Goal: Check status: Check status

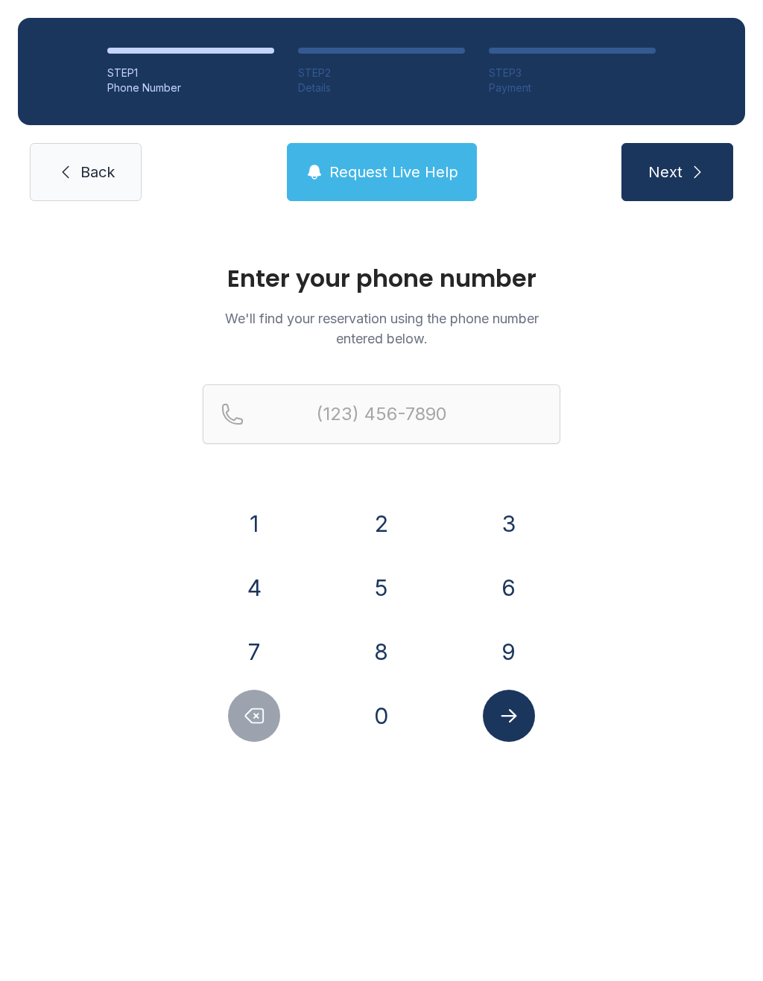
click at [236, 638] on button "7" at bounding box center [254, 652] width 52 height 52
click at [249, 504] on button "1" at bounding box center [254, 524] width 52 height 52
click at [531, 634] on div "9" at bounding box center [509, 652] width 104 height 52
click at [507, 663] on button "9" at bounding box center [509, 652] width 52 height 52
click at [273, 600] on button "4" at bounding box center [254, 588] width 52 height 52
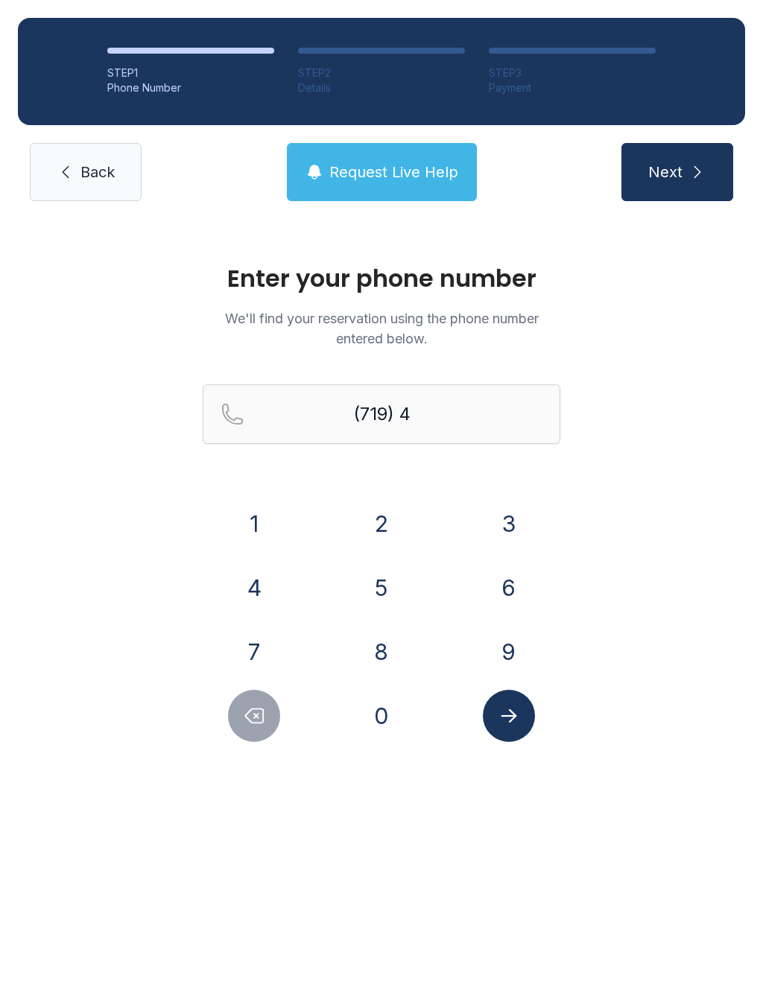
click at [394, 576] on button "5" at bounding box center [381, 588] width 52 height 52
click at [515, 508] on button "3" at bounding box center [509, 524] width 52 height 52
click at [507, 517] on button "3" at bounding box center [509, 524] width 52 height 52
click at [374, 646] on button "8" at bounding box center [381, 652] width 52 height 52
click at [512, 650] on button "9" at bounding box center [509, 652] width 52 height 52
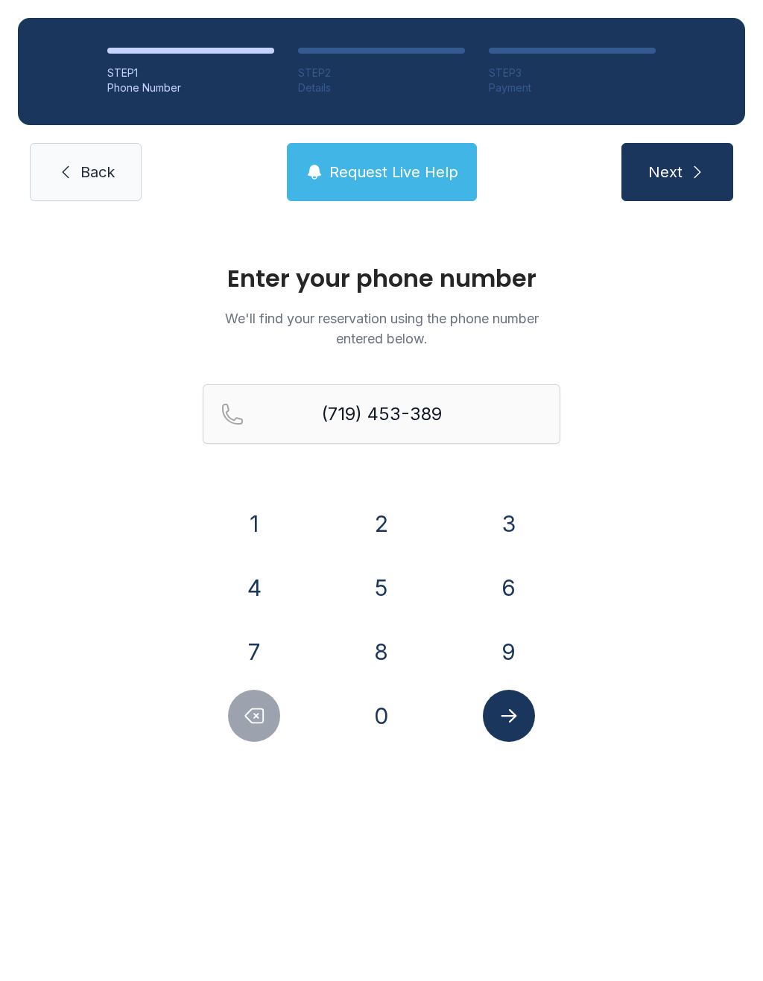
click at [230, 644] on button "7" at bounding box center [254, 652] width 52 height 52
click at [510, 717] on icon "Submit lookup form" at bounding box center [509, 716] width 22 height 22
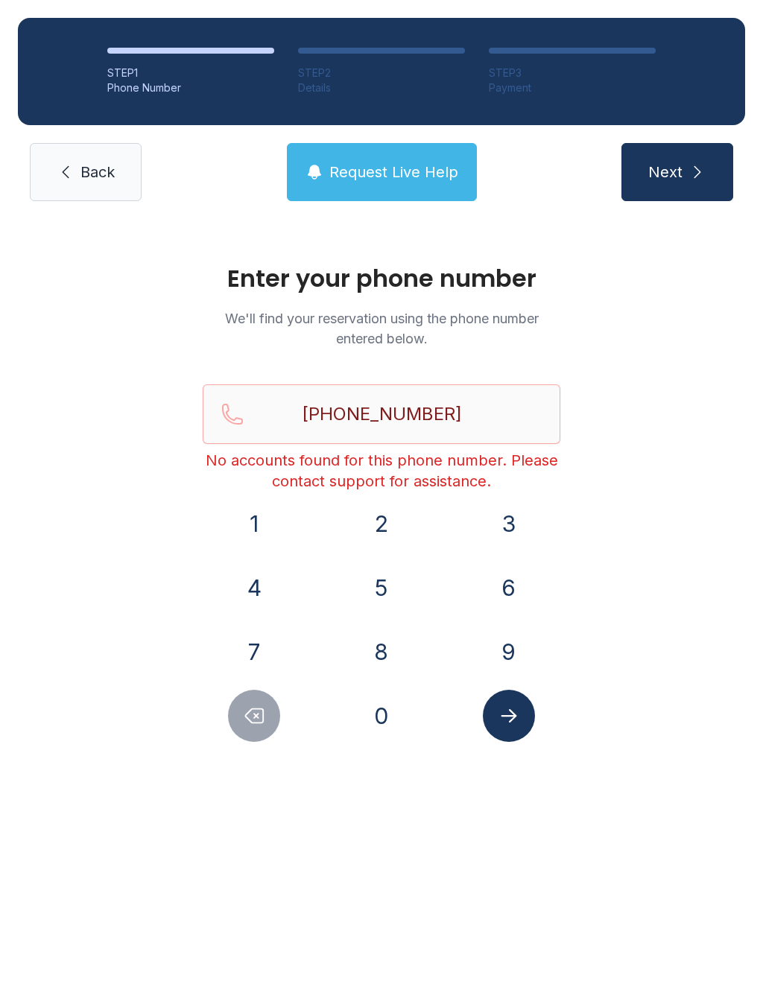
click at [226, 685] on div "1 2 3 4 5 6 7 8 9 0" at bounding box center [382, 620] width 358 height 244
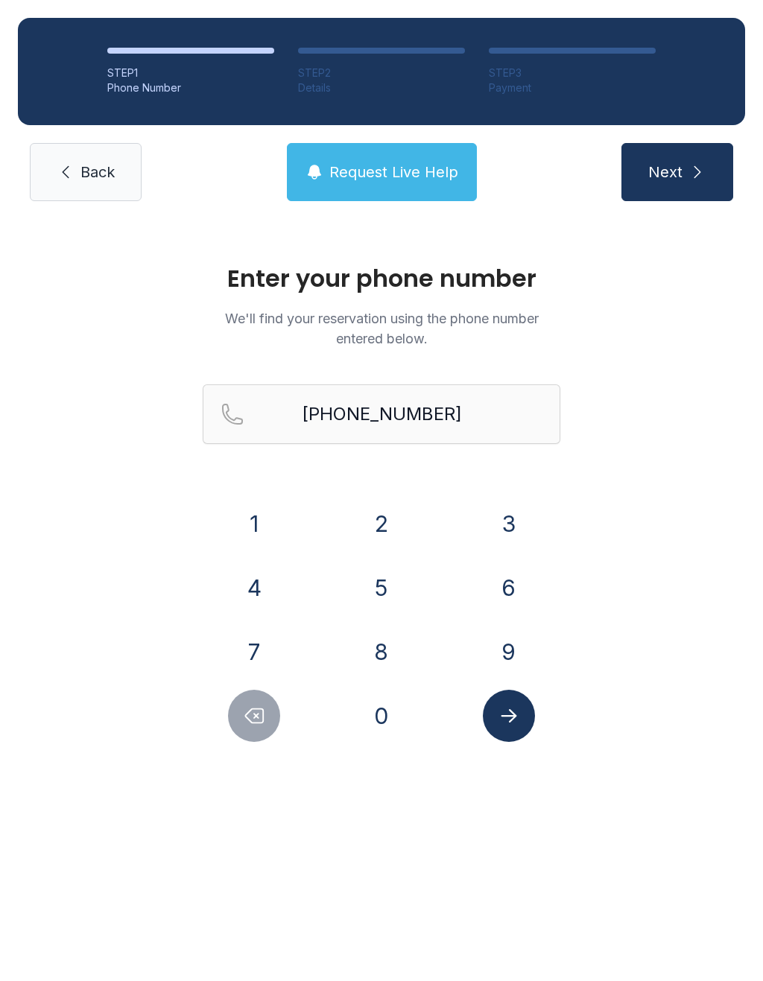
click at [226, 685] on div "1 2 3 4 5 6 7 8 9 0" at bounding box center [382, 620] width 358 height 244
click at [255, 723] on icon "Delete number" at bounding box center [255, 716] width 18 height 14
click at [254, 723] on icon "Delete number" at bounding box center [255, 716] width 18 height 14
click at [254, 716] on icon "Delete number" at bounding box center [254, 716] width 22 height 22
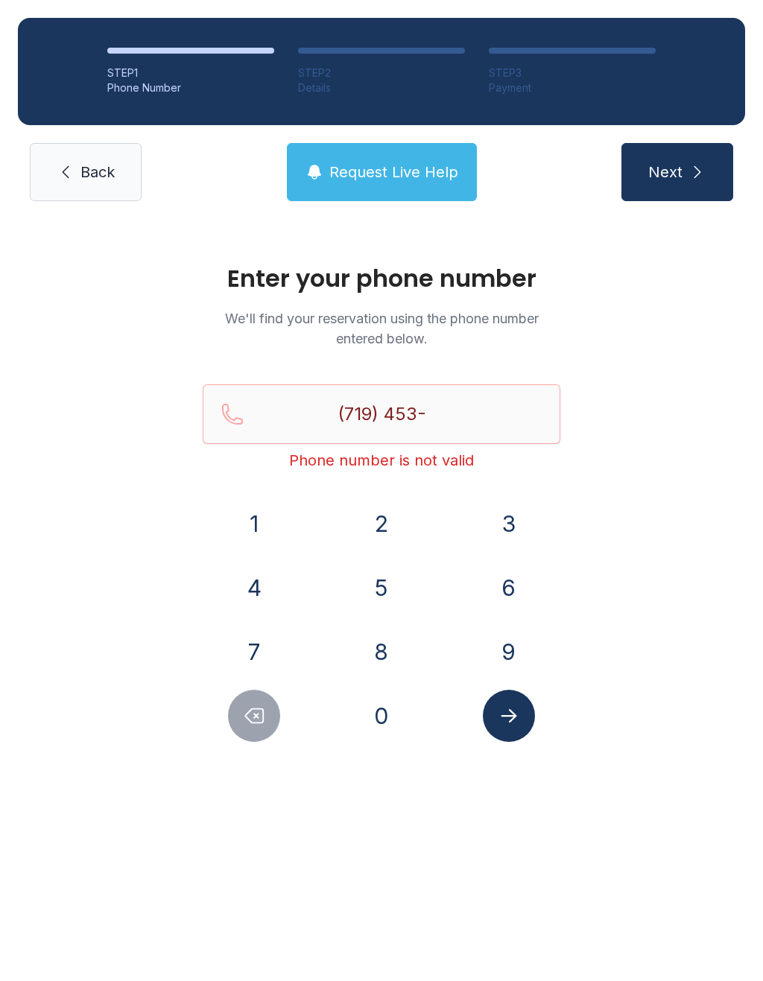
click at [256, 717] on icon "Delete number" at bounding box center [254, 716] width 22 height 22
click at [257, 715] on icon "Delete number" at bounding box center [255, 716] width 18 height 14
click at [257, 714] on icon "Delete number" at bounding box center [255, 716] width 18 height 14
click at [251, 717] on icon "Delete number" at bounding box center [254, 716] width 22 height 22
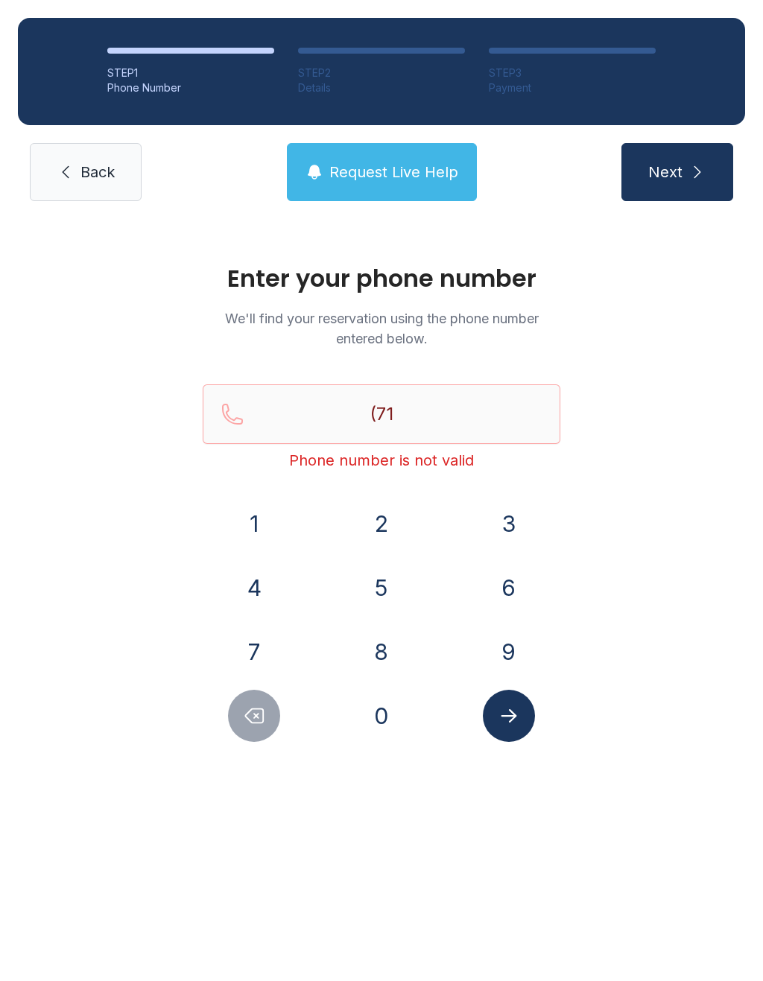
type input "(7"
click at [250, 717] on icon "Delete number" at bounding box center [254, 716] width 22 height 22
click at [246, 718] on icon "Delete number" at bounding box center [254, 716] width 22 height 22
click at [245, 717] on icon "Delete number" at bounding box center [254, 716] width 22 height 22
click at [238, 717] on button "Delete number" at bounding box center [254, 716] width 52 height 52
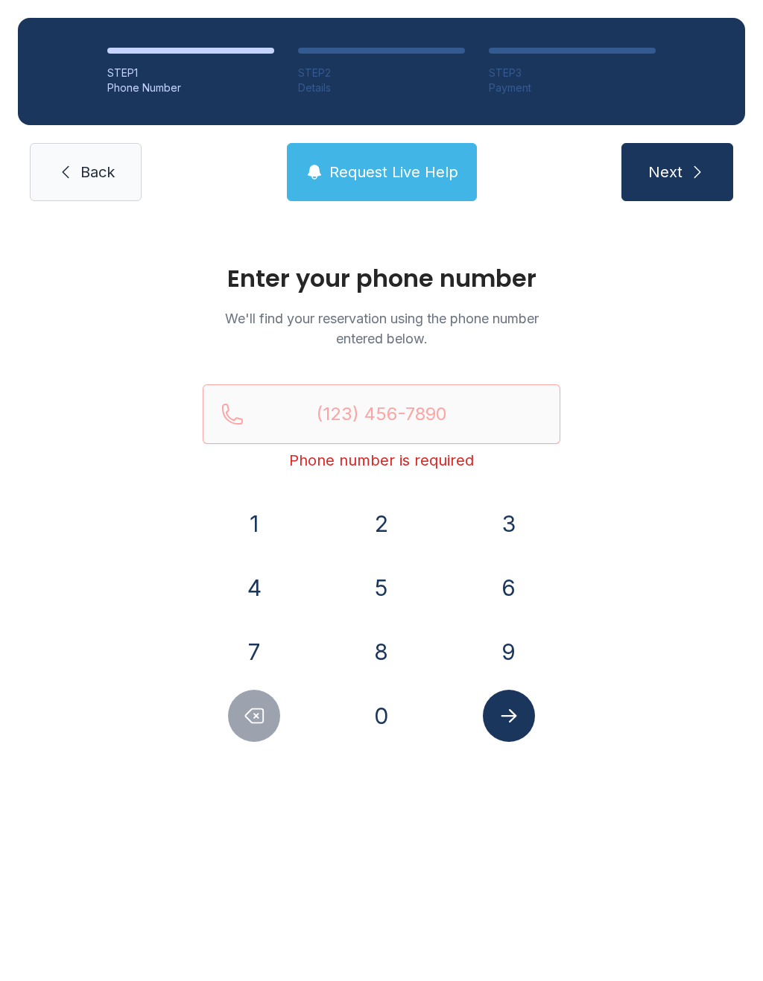
click at [238, 717] on button "Delete number" at bounding box center [254, 716] width 52 height 52
click at [350, 407] on input "Reservation phone number" at bounding box center [382, 414] width 358 height 60
type input "("
click at [698, 574] on div "Enter your phone number We'll find your reservation using the phone number ente…" at bounding box center [381, 510] width 763 height 583
click at [333, 410] on input "Reservation phone number" at bounding box center [382, 414] width 358 height 60
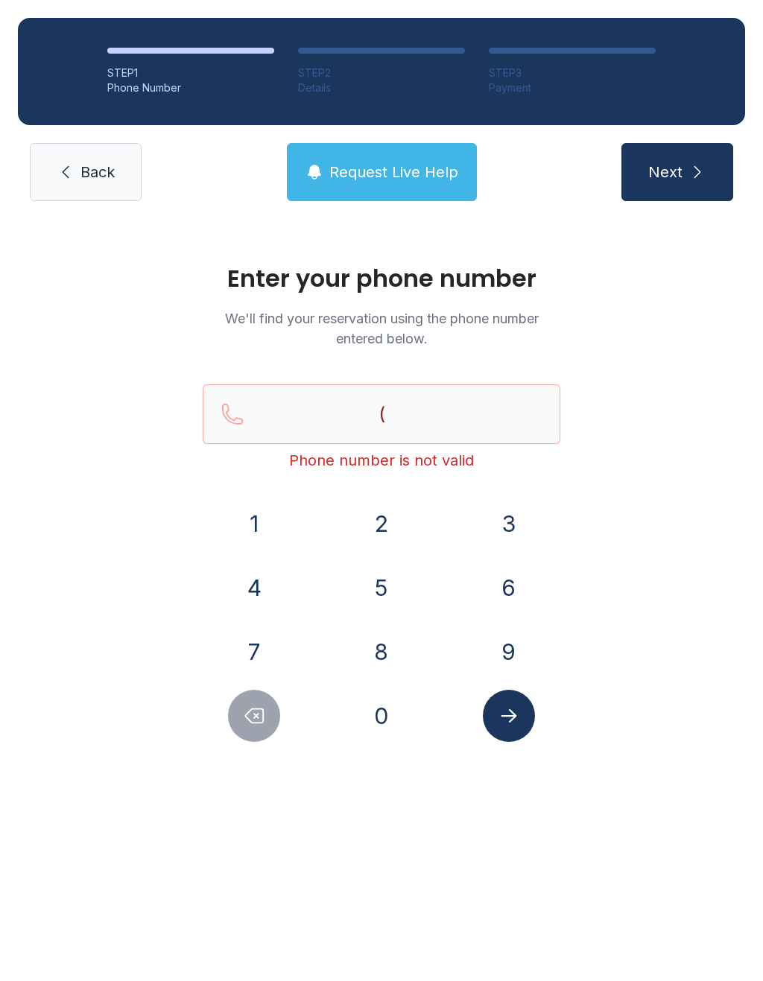
click at [256, 645] on button "7" at bounding box center [254, 652] width 52 height 52
click at [242, 532] on button "1" at bounding box center [254, 524] width 52 height 52
click at [500, 640] on button "9" at bounding box center [509, 652] width 52 height 52
click at [507, 581] on button "6" at bounding box center [509, 588] width 52 height 52
click at [384, 583] on button "5" at bounding box center [381, 588] width 52 height 52
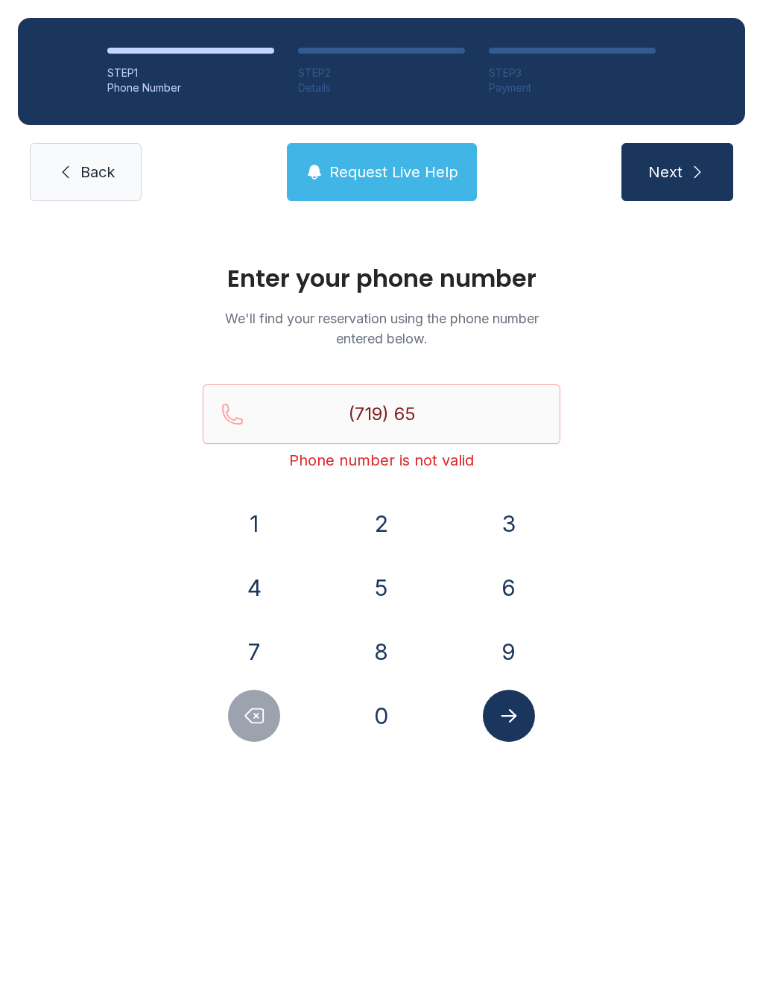
click at [253, 584] on button "4" at bounding box center [254, 588] width 52 height 52
click at [260, 574] on button "4" at bounding box center [254, 588] width 52 height 52
click at [503, 641] on button "9" at bounding box center [509, 652] width 52 height 52
click at [260, 515] on button "1" at bounding box center [254, 524] width 52 height 52
click at [257, 642] on button "7" at bounding box center [254, 652] width 52 height 52
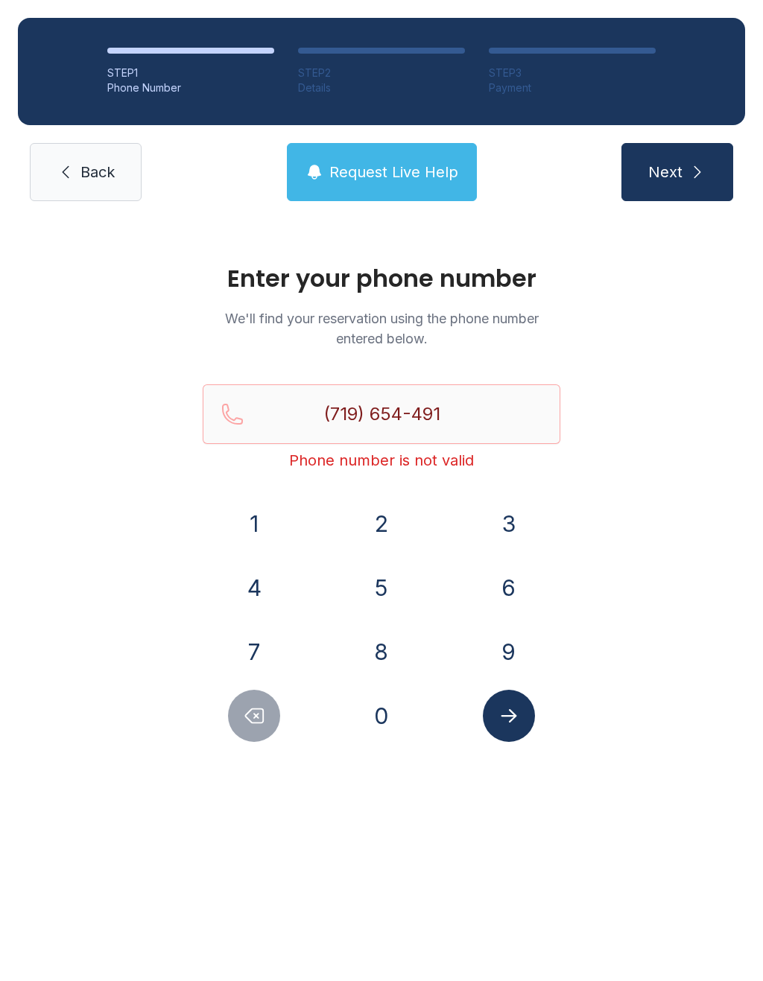
type input "[PHONE_NUMBER]"
click at [525, 728] on button "Submit lookup form" at bounding box center [509, 716] width 52 height 52
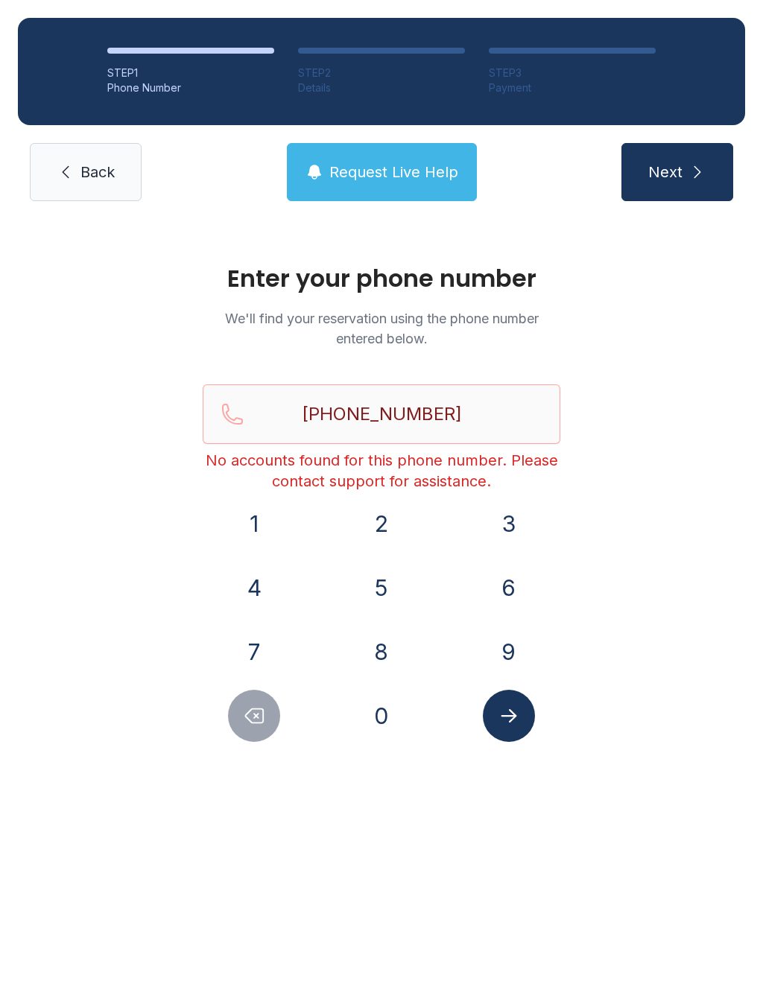
click at [80, 177] on span "Back" at bounding box center [97, 172] width 34 height 21
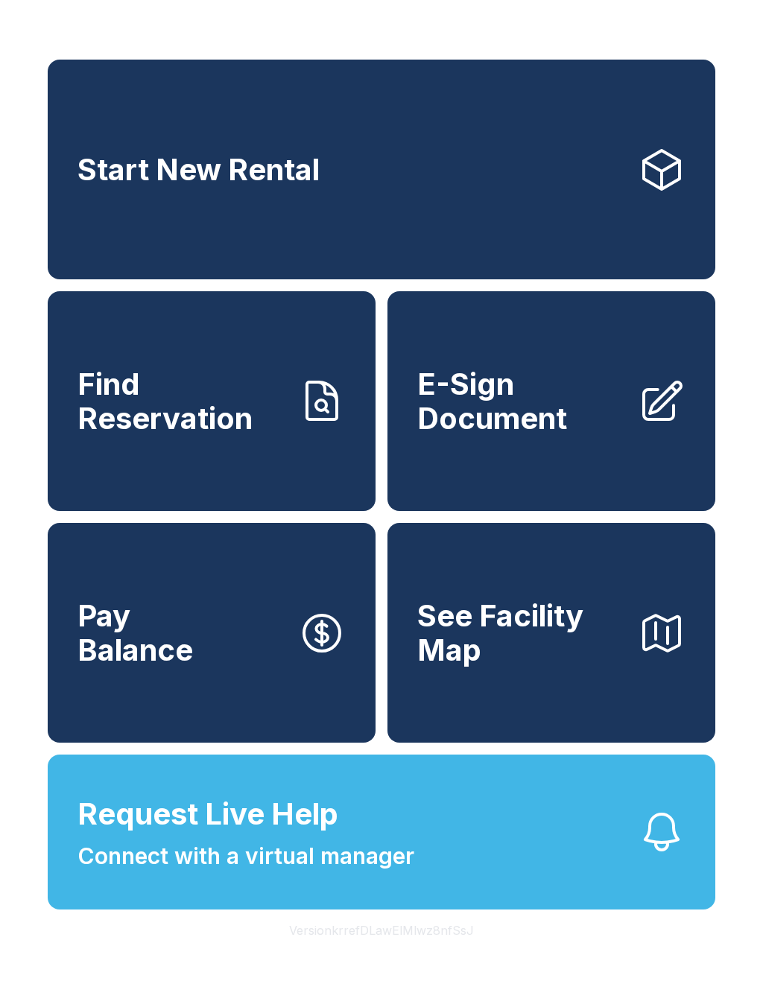
click at [187, 435] on span "Find Reservation" at bounding box center [181, 401] width 209 height 68
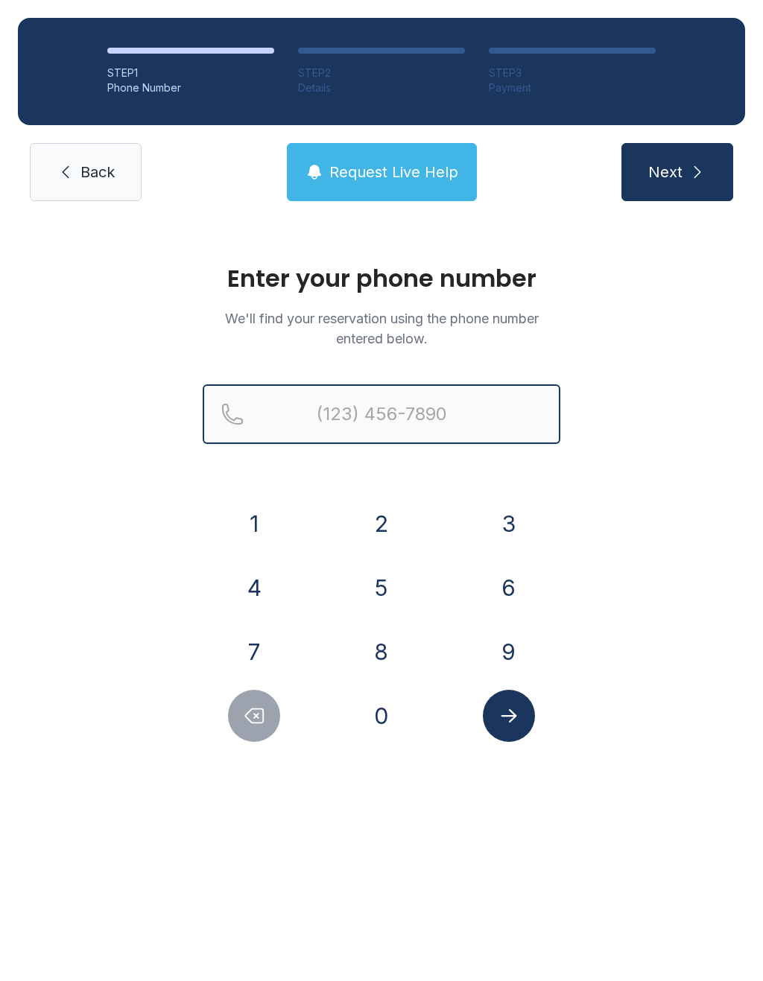
click at [428, 424] on input "Reservation phone number" at bounding box center [382, 414] width 358 height 60
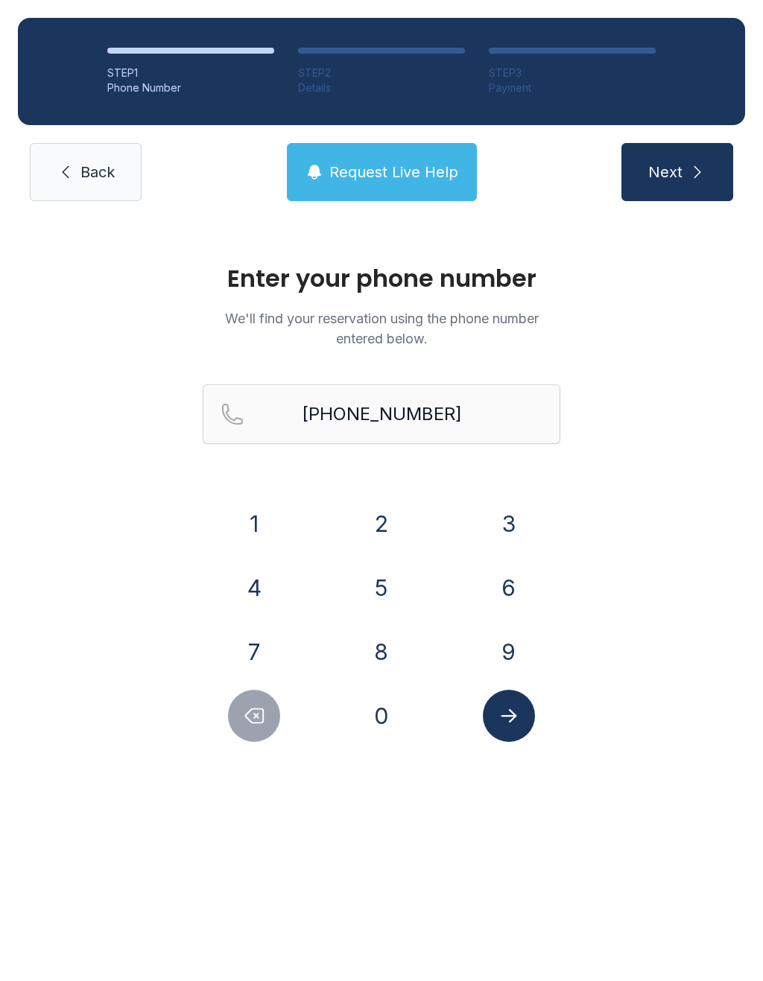
click at [688, 176] on icon "submit" at bounding box center [697, 172] width 18 height 18
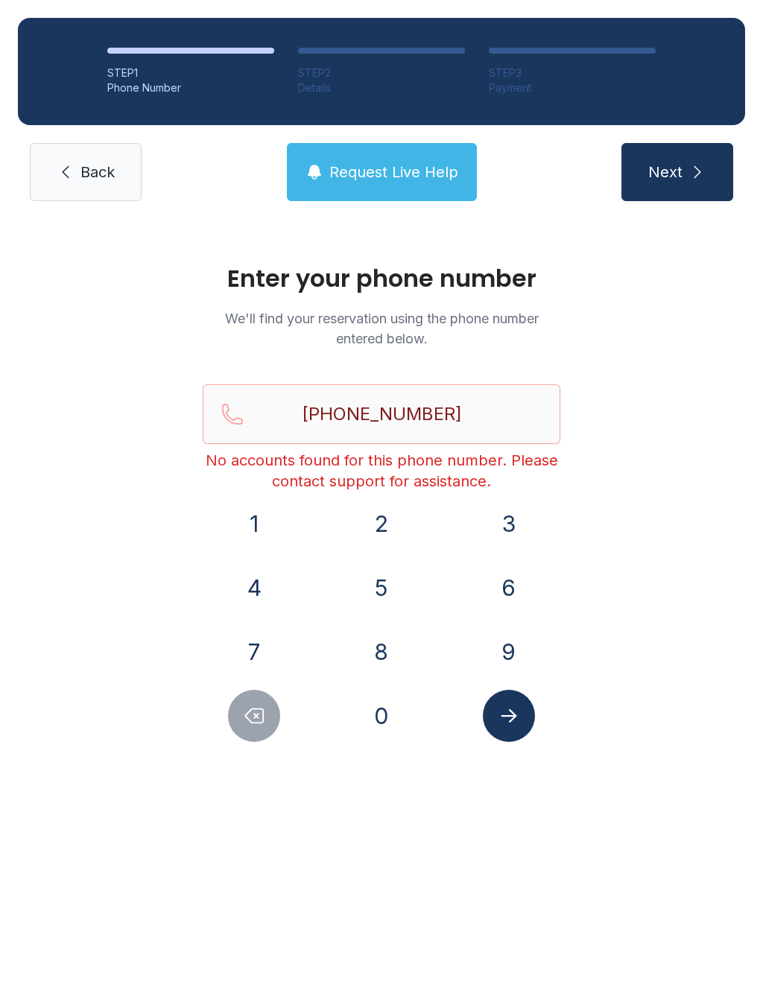
click at [398, 194] on button "Request Live Help" at bounding box center [382, 172] width 190 height 58
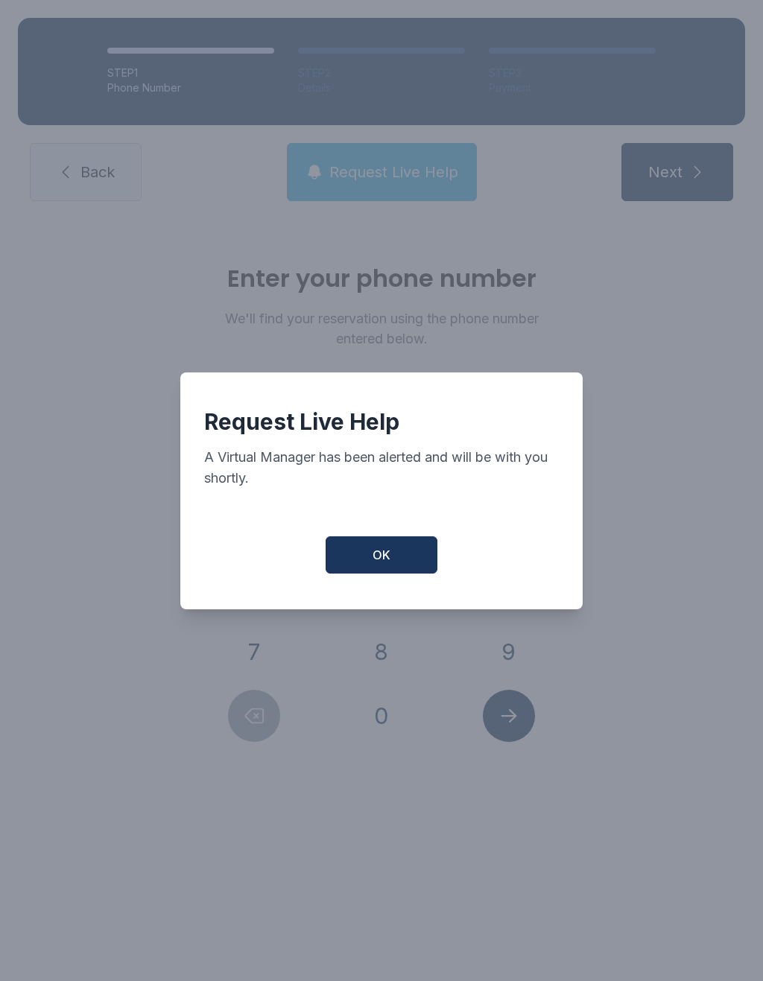
click at [400, 548] on button "OK" at bounding box center [382, 554] width 112 height 37
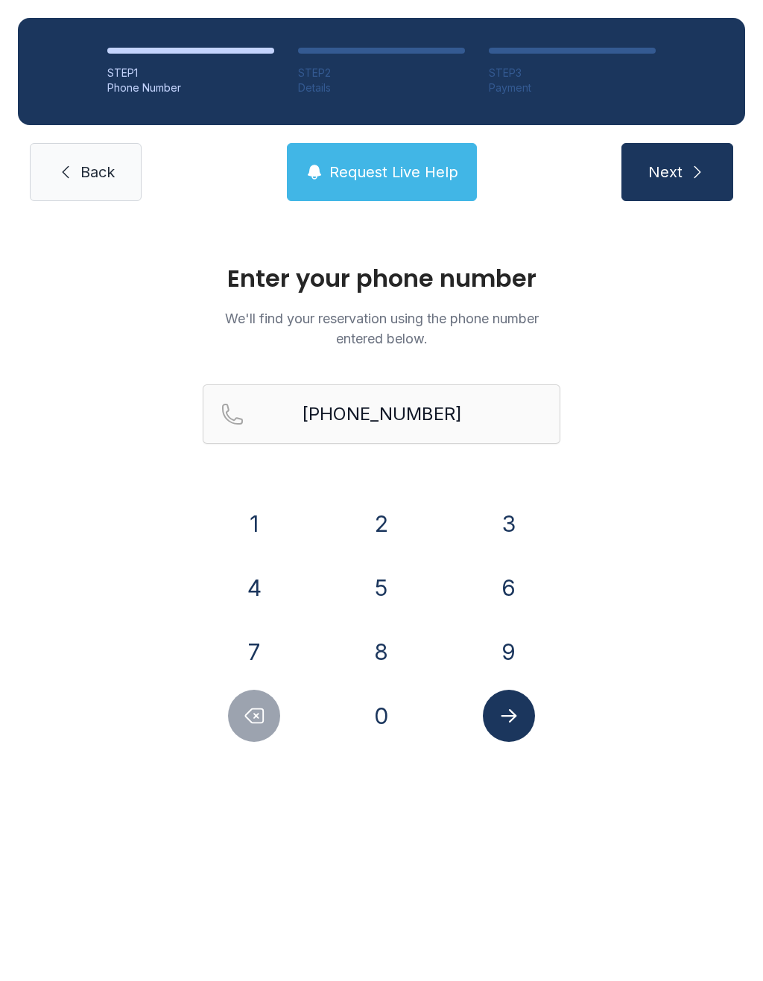
click at [390, 166] on span "Request Live Help" at bounding box center [393, 172] width 129 height 21
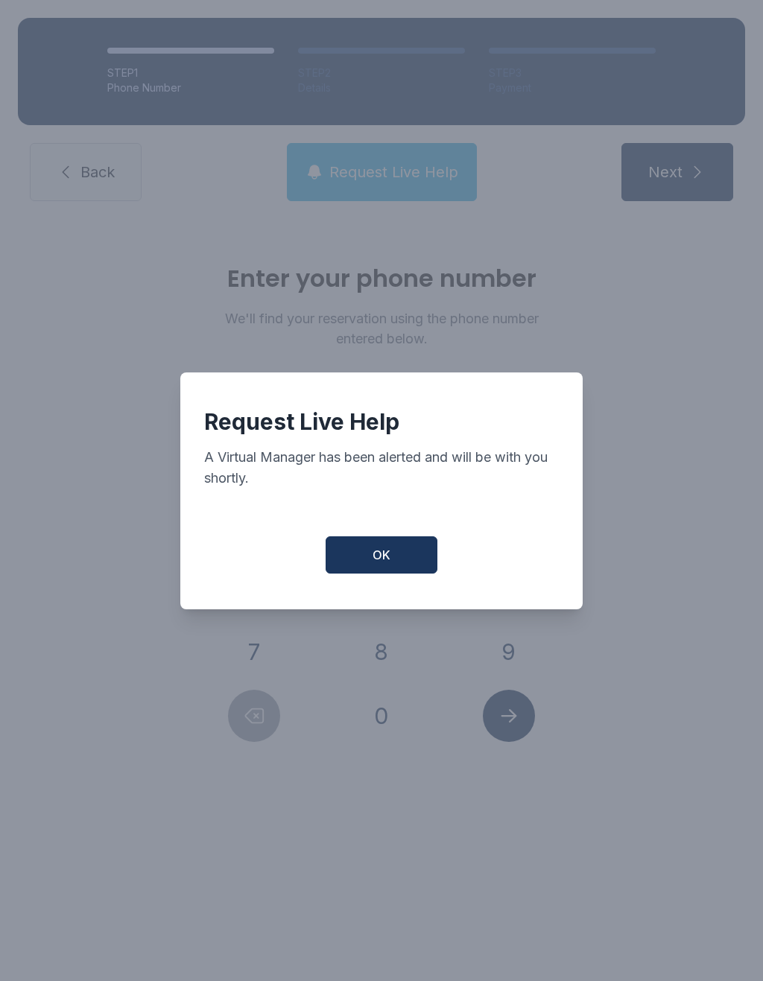
click at [384, 564] on span "OK" at bounding box center [381, 555] width 18 height 18
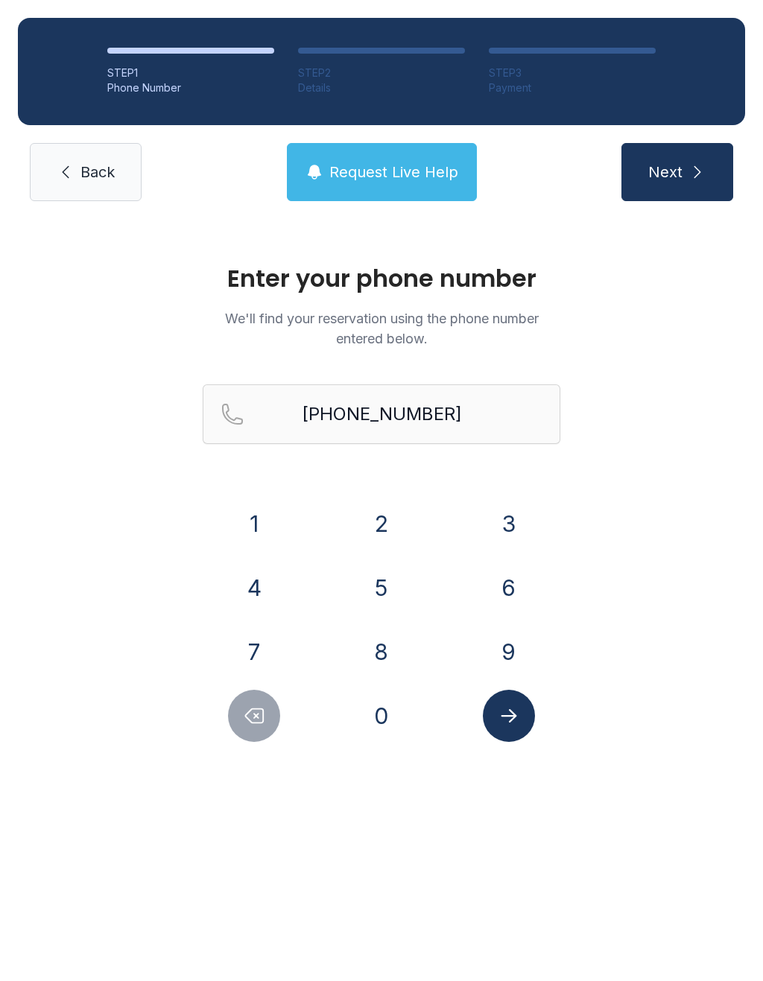
click at [262, 651] on button "7" at bounding box center [254, 652] width 52 height 52
click at [260, 647] on button "7" at bounding box center [254, 652] width 52 height 52
click at [261, 521] on button "1" at bounding box center [254, 524] width 52 height 52
click at [255, 708] on icon "Delete number" at bounding box center [254, 716] width 22 height 22
click at [254, 708] on icon "Delete number" at bounding box center [254, 716] width 22 height 22
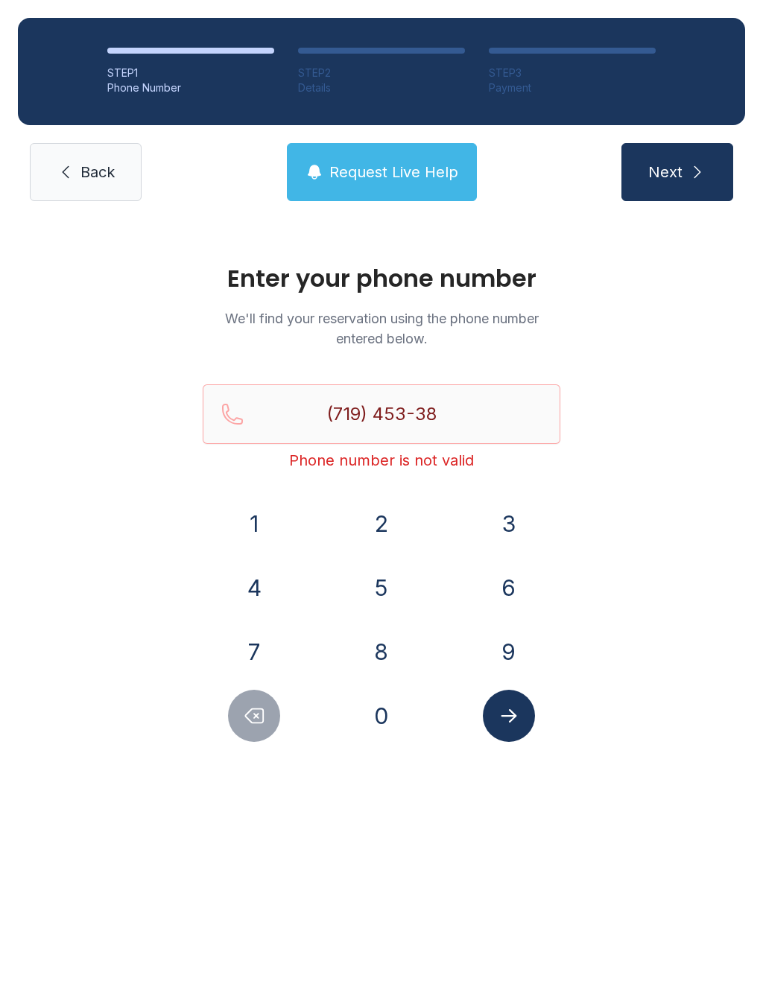
click at [249, 711] on icon "Delete number" at bounding box center [255, 716] width 18 height 14
click at [249, 711] on icon "Delete number" at bounding box center [254, 716] width 22 height 22
click at [276, 711] on button "Delete number" at bounding box center [254, 716] width 52 height 52
click at [275, 711] on button "Delete number" at bounding box center [254, 716] width 52 height 52
click at [264, 711] on icon "Delete number" at bounding box center [255, 716] width 18 height 14
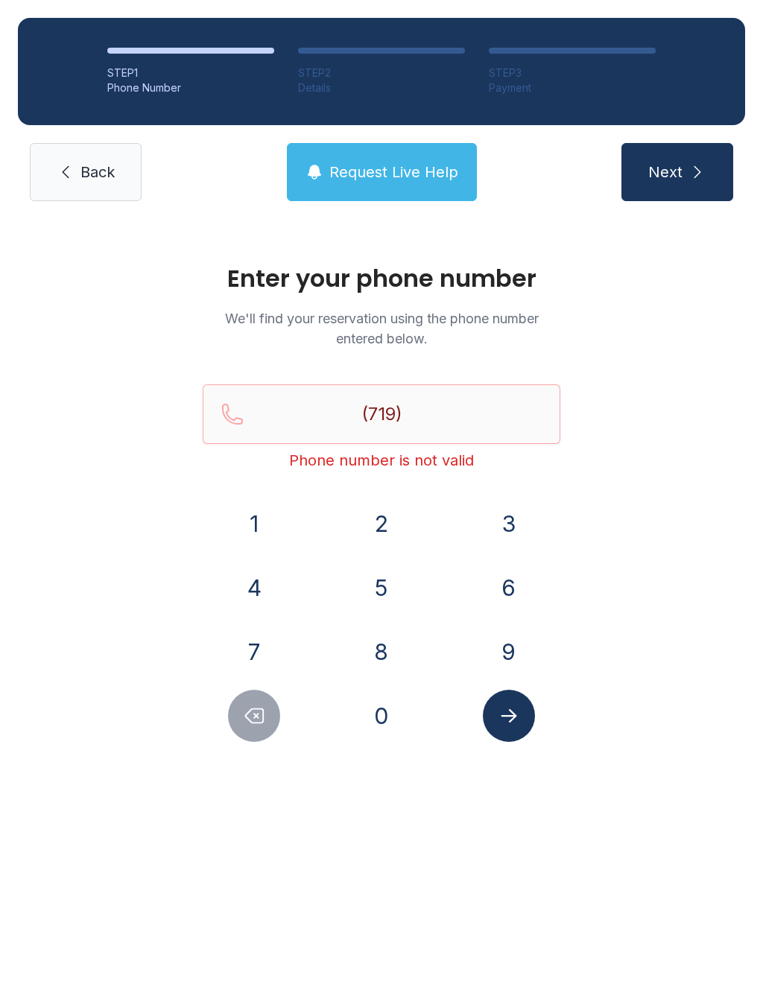
click at [247, 586] on button "4" at bounding box center [254, 588] width 52 height 52
click at [513, 637] on button "9" at bounding box center [509, 652] width 52 height 52
click at [259, 512] on button "1" at bounding box center [254, 524] width 52 height 52
click at [255, 653] on button "7" at bounding box center [254, 652] width 52 height 52
click at [371, 648] on button "8" at bounding box center [381, 652] width 52 height 52
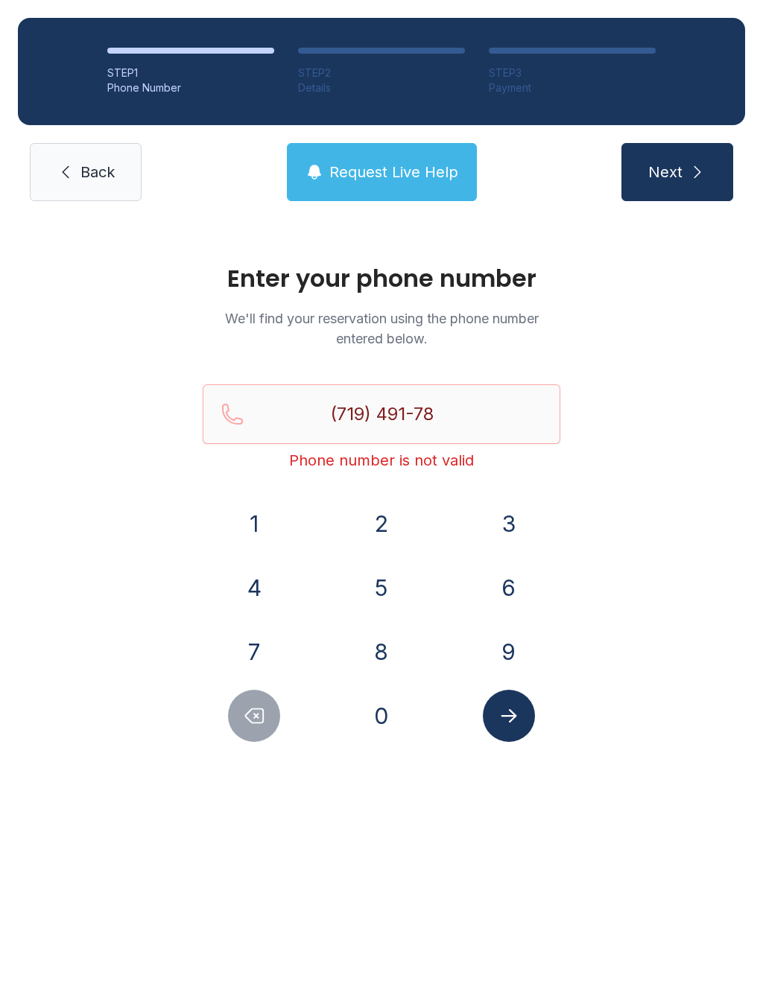
click at [495, 582] on button "6" at bounding box center [509, 588] width 52 height 52
click at [236, 594] on button "4" at bounding box center [254, 588] width 52 height 52
type input "[PHONE_NUMBER]"
click at [499, 716] on icon "Submit lookup form" at bounding box center [509, 716] width 22 height 22
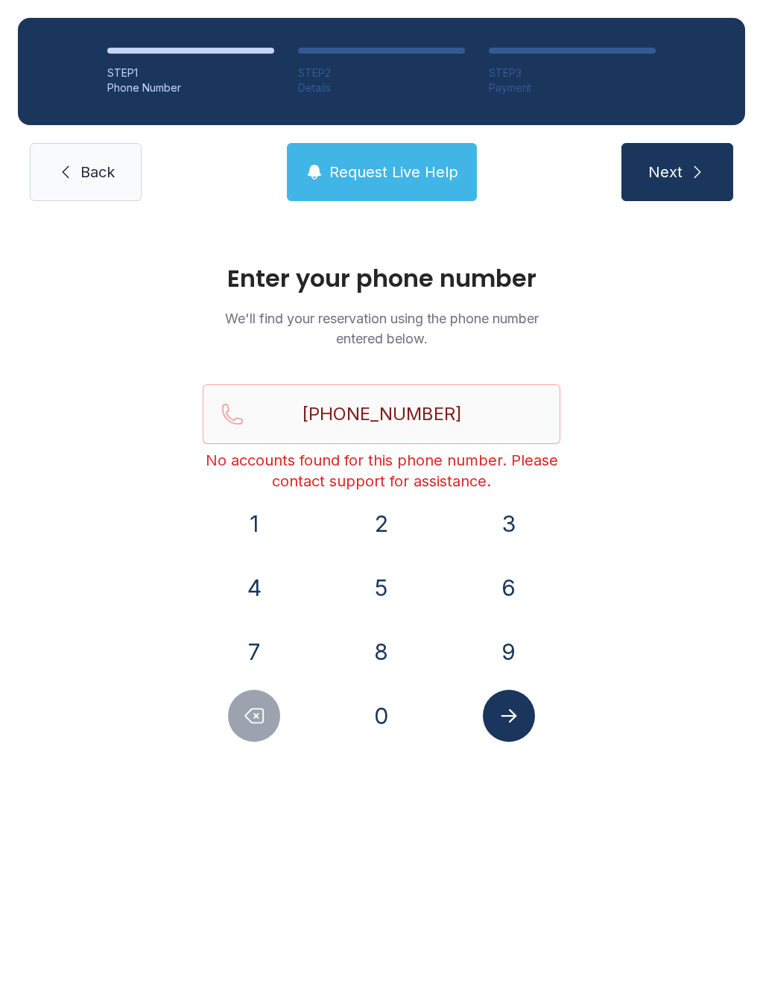
click at [682, 164] on span "Next" at bounding box center [665, 172] width 34 height 21
click at [688, 184] on button "Next" at bounding box center [677, 172] width 112 height 58
